Goal: Information Seeking & Learning: Understand process/instructions

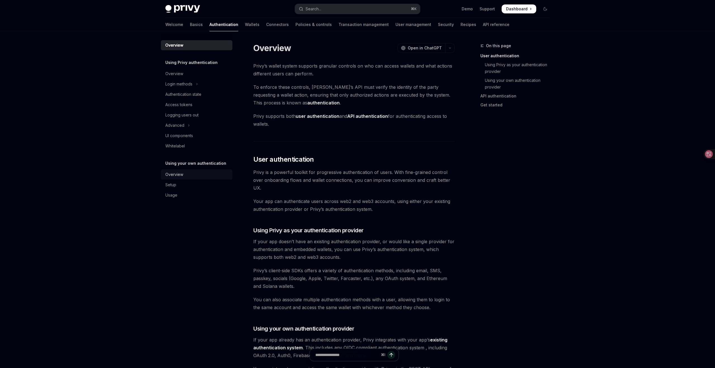
click at [177, 173] on div "Overview" at bounding box center [174, 174] width 18 height 7
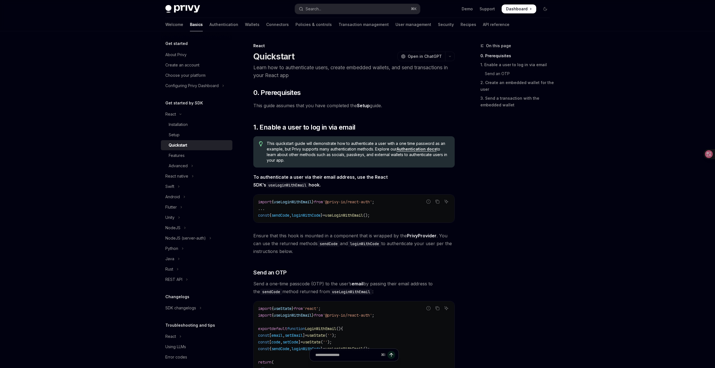
type textarea "*"
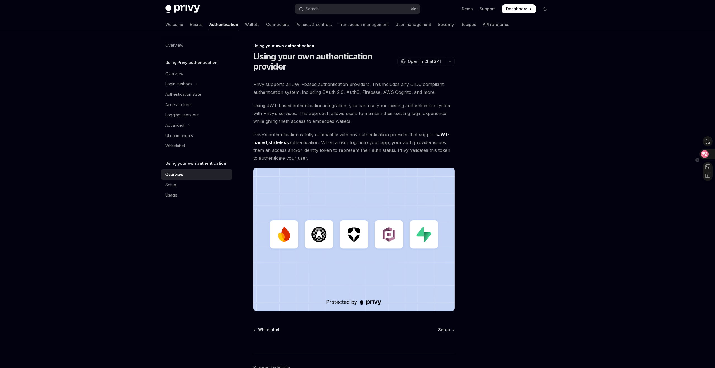
drag, startPoint x: 706, startPoint y: 155, endPoint x: 663, endPoint y: 171, distance: 46.8
click at [706, 155] on icon at bounding box center [705, 154] width 5 height 4
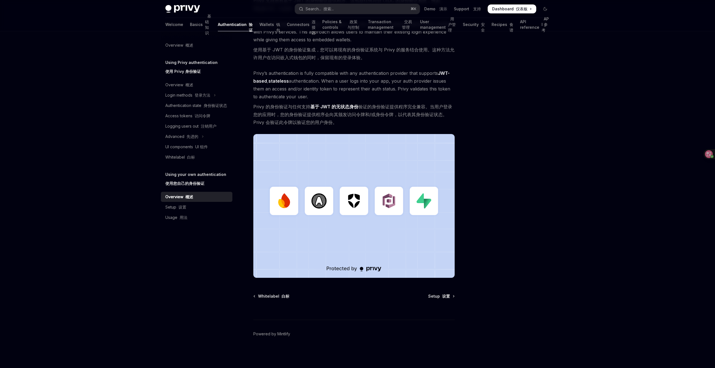
scroll to position [126, 0]
click at [178, 206] on font "设置" at bounding box center [182, 207] width 8 height 5
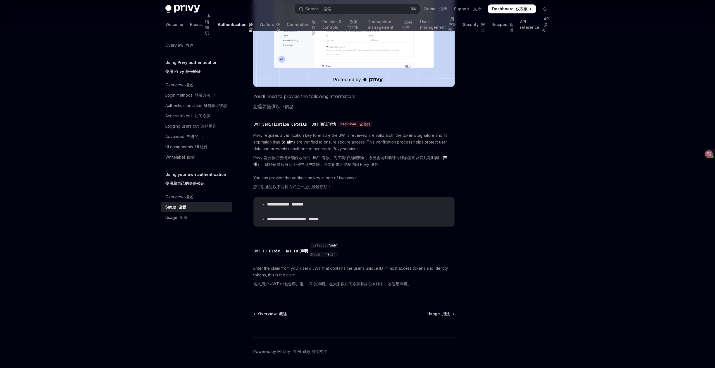
scroll to position [277, 0]
click at [188, 215] on div "Usage 用法" at bounding box center [197, 217] width 64 height 7
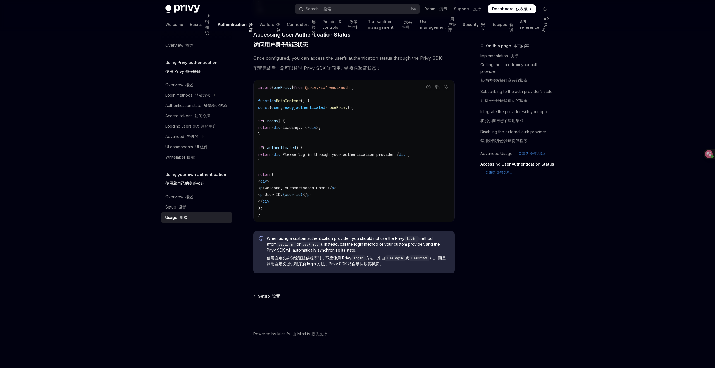
scroll to position [1468, 0]
click at [515, 263] on div "On this page 本页内容 Implementation 执行 Getting the state from your auth provider 从…" at bounding box center [511, 205] width 85 height 326
type textarea "*"
